Goal: Use online tool/utility

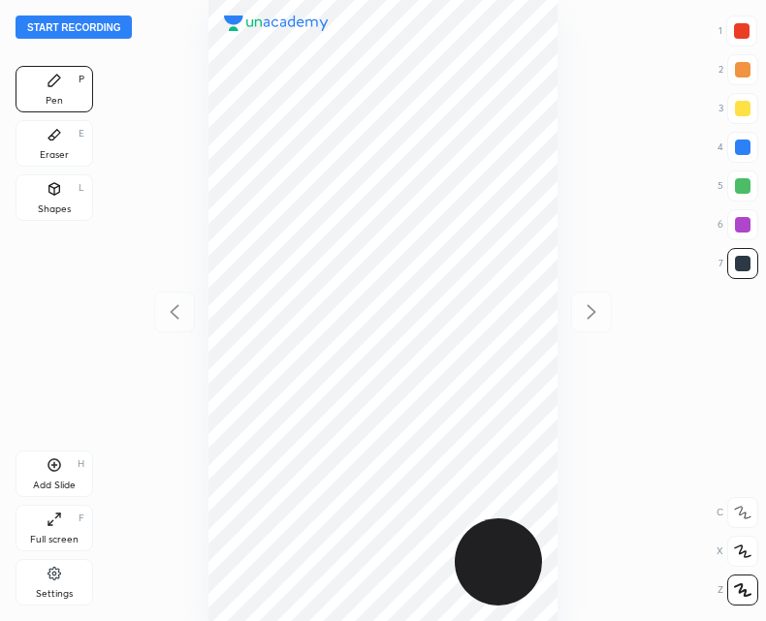
scroll to position [621, 456]
click at [71, 25] on button "Start recording" at bounding box center [74, 27] width 116 height 23
click at [54, 464] on icon at bounding box center [54, 465] width 6 height 6
click at [170, 323] on icon at bounding box center [174, 311] width 23 height 23
click at [600, 312] on icon at bounding box center [591, 311] width 23 height 23
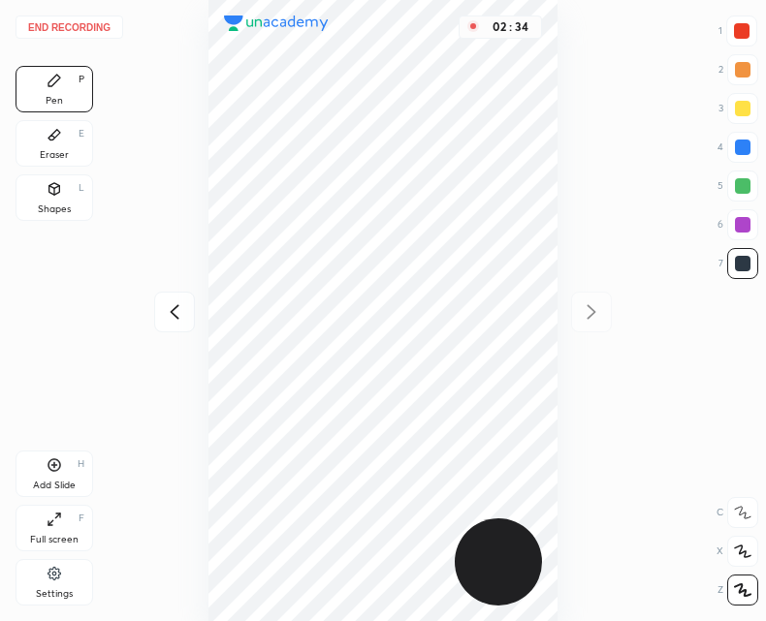
click at [56, 19] on button "End recording" at bounding box center [70, 27] width 108 height 23
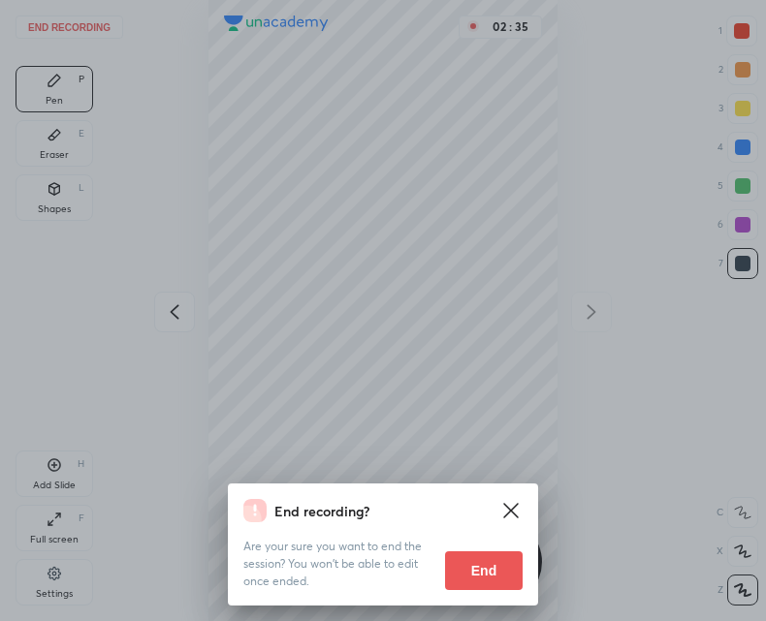
click at [473, 577] on button "End" at bounding box center [484, 570] width 78 height 39
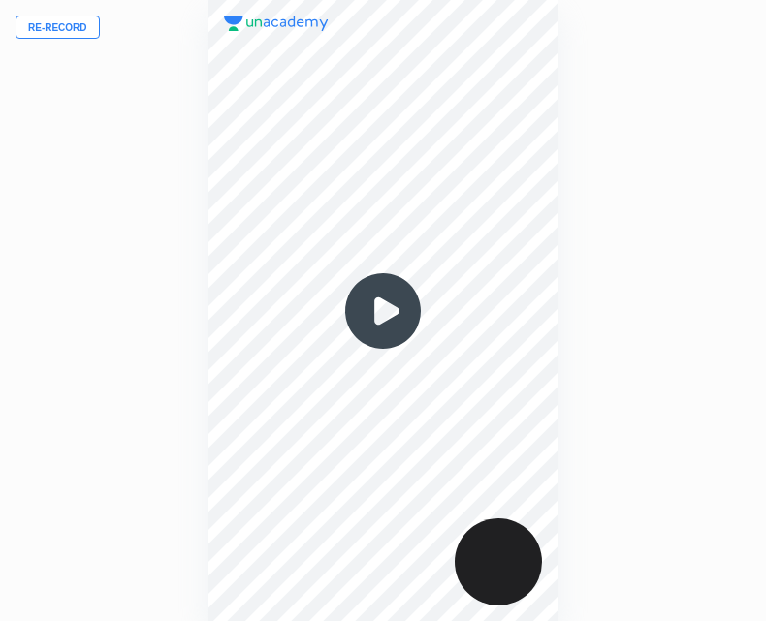
click at [381, 325] on img at bounding box center [382, 311] width 93 height 93
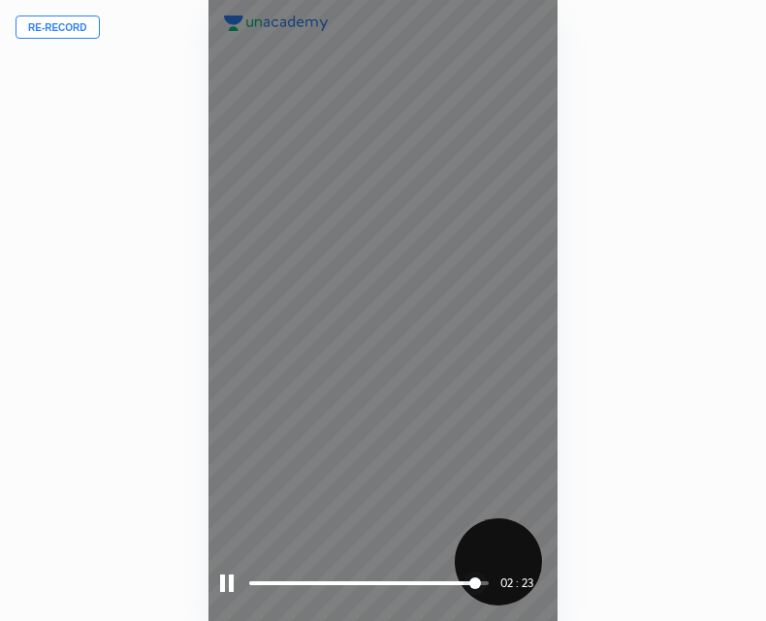
click at [227, 583] on div at bounding box center [227, 583] width 14 height 17
